Goal: Transaction & Acquisition: Purchase product/service

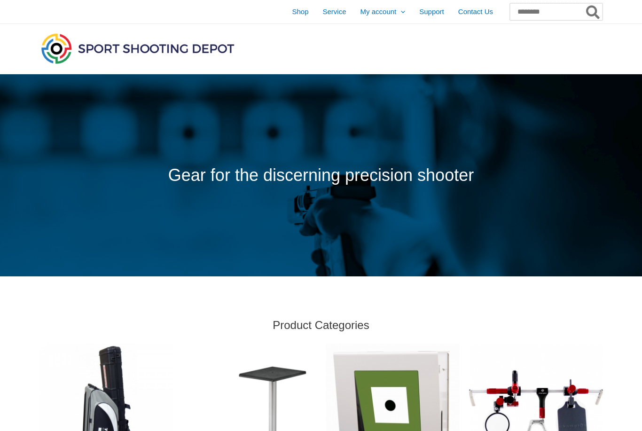
click at [548, 11] on input "Search for:" at bounding box center [556, 11] width 93 height 17
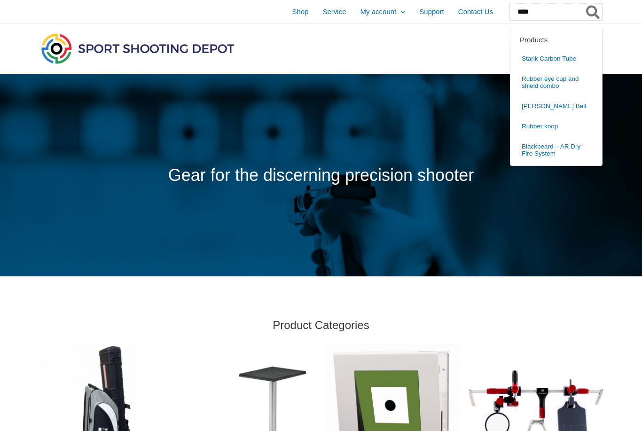
type input "****"
click button "Search" at bounding box center [594, 11] width 18 height 17
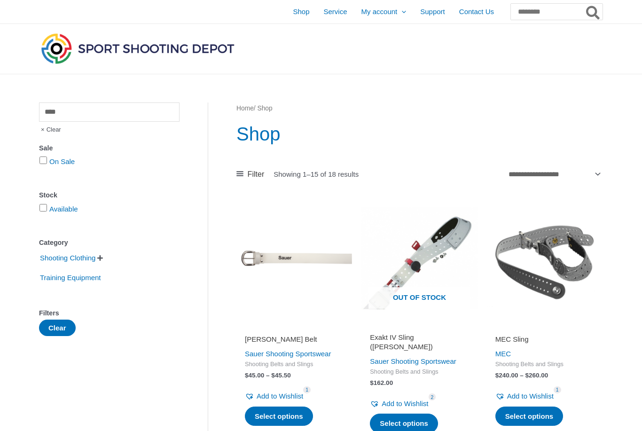
click at [299, 355] on link "Sauer Shooting Sportswear" at bounding box center [288, 354] width 86 height 8
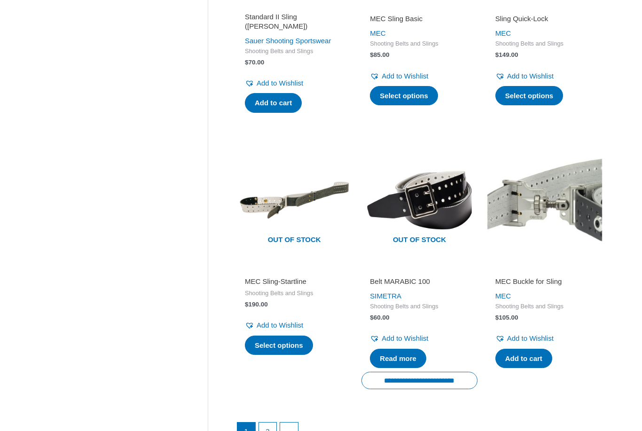
scroll to position [1126, 0]
click at [274, 423] on link "2" at bounding box center [268, 432] width 18 height 18
